Goal: Information Seeking & Learning: Check status

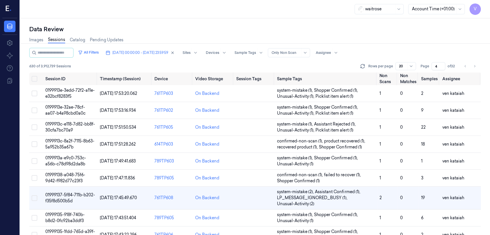
click at [61, 42] on link "Sessions" at bounding box center [56, 40] width 17 height 7
type input "1"
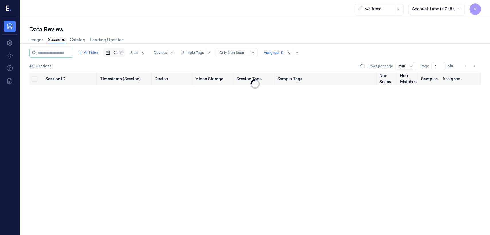
click at [122, 54] on span "Dates" at bounding box center [117, 52] width 10 height 5
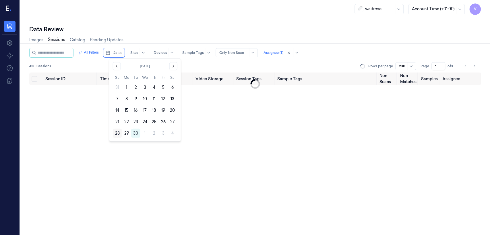
click at [118, 134] on button "28" at bounding box center [117, 133] width 9 height 9
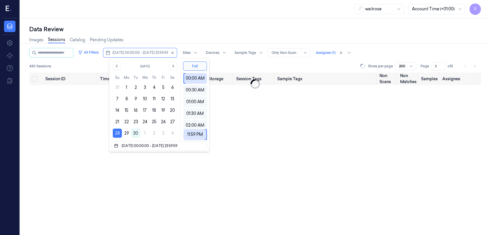
click at [157, 36] on div "Images Sessions Catalog Pending Updates" at bounding box center [254, 40] width 451 height 15
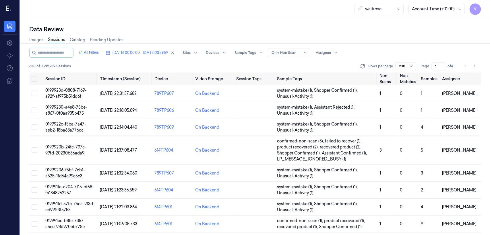
click at [267, 25] on div "Data Review" at bounding box center [254, 29] width 451 height 8
click at [267, 52] on div at bounding box center [339, 52] width 14 height 9
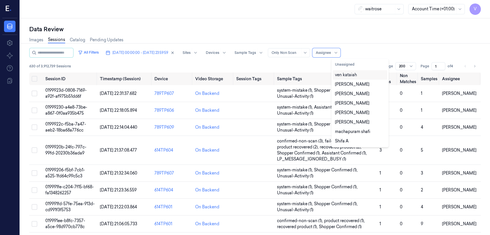
click at [267, 75] on div "ven kataiah" at bounding box center [346, 75] width 22 height 6
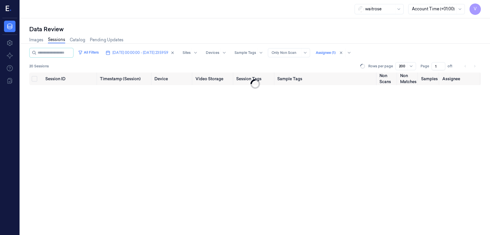
click at [267, 48] on div "All Filters [DATE] 00:00:00 - [DATE] 23:59:59 Sites Devices Sample Tags Alert T…" at bounding box center [254, 53] width 451 height 10
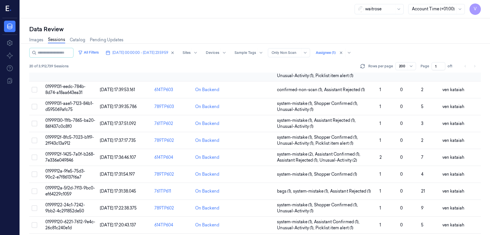
scroll to position [210, 0]
